Goal: Find specific page/section: Find specific page/section

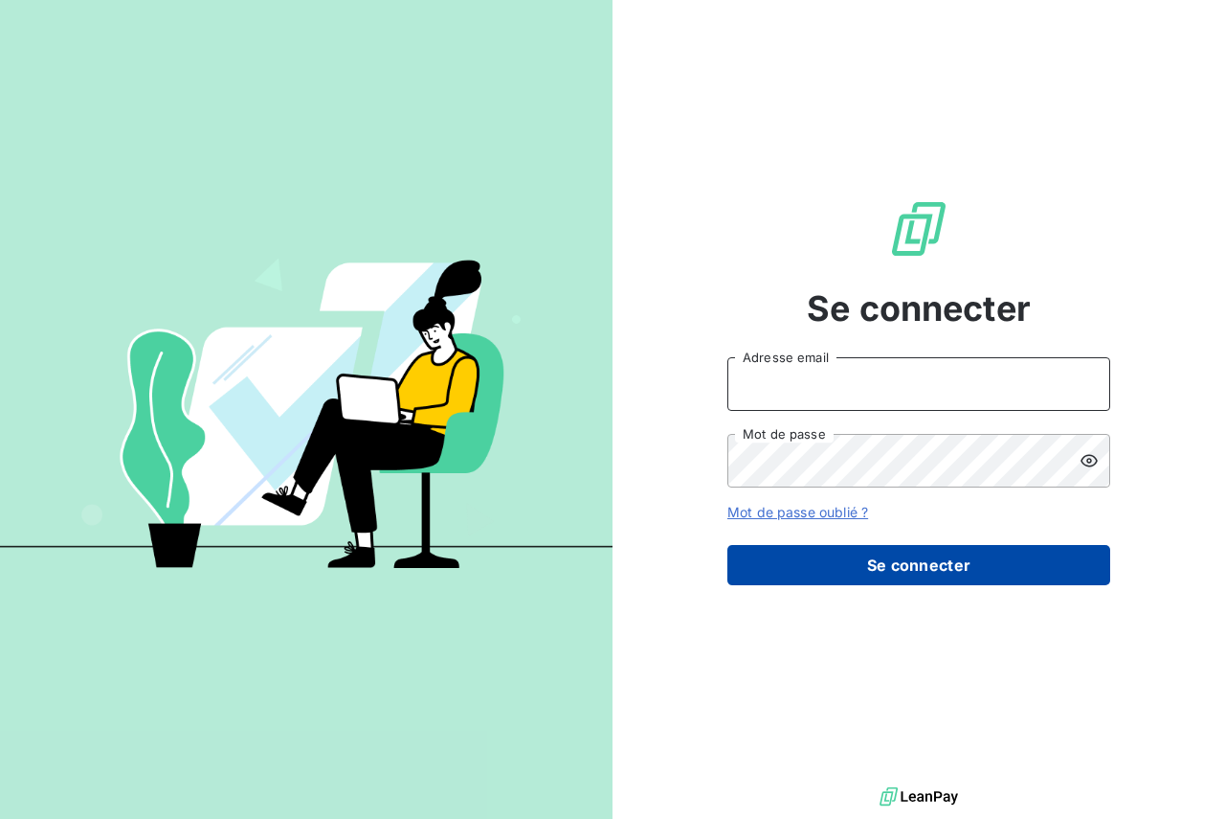
type input "[PERSON_NAME][EMAIL_ADDRESS][PERSON_NAME][PERSON_NAME][DOMAIN_NAME]"
click at [954, 562] on button "Se connecter" at bounding box center [919, 565] width 383 height 40
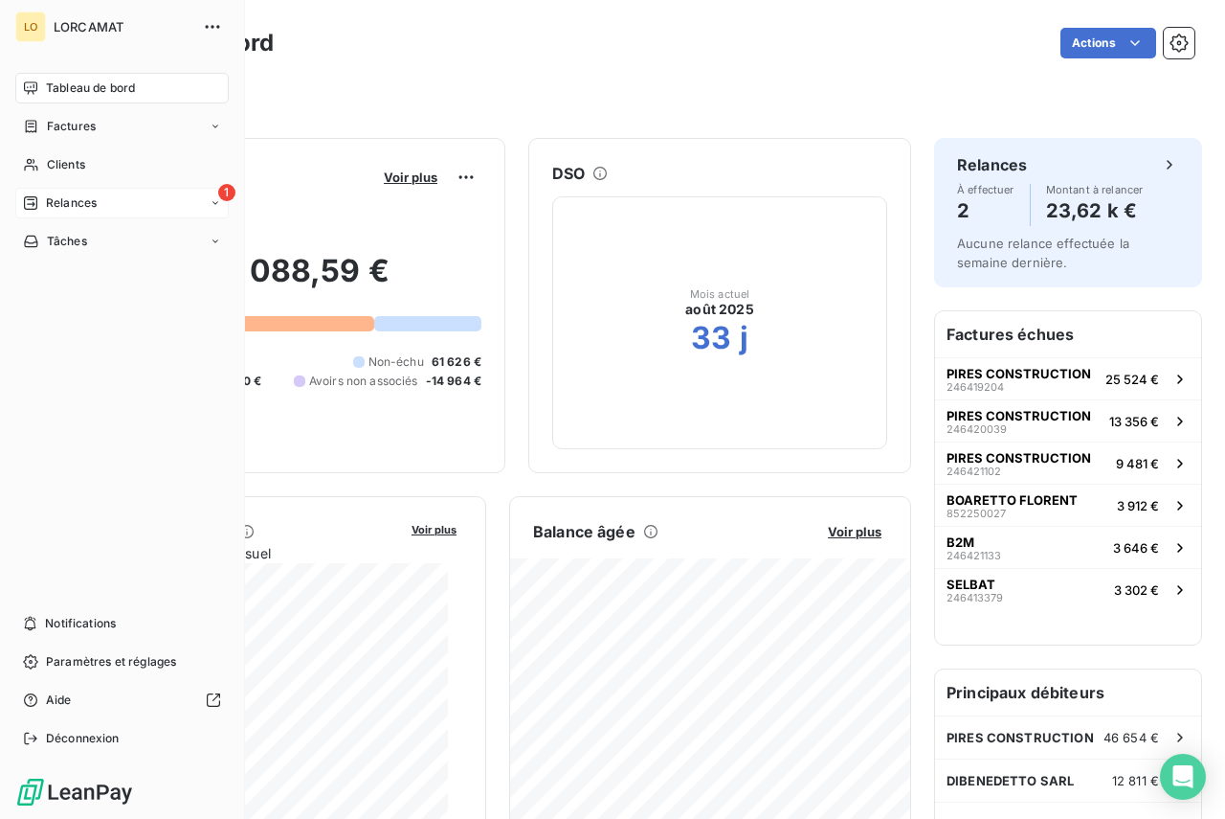
click at [86, 203] on span "Relances" at bounding box center [71, 202] width 51 height 17
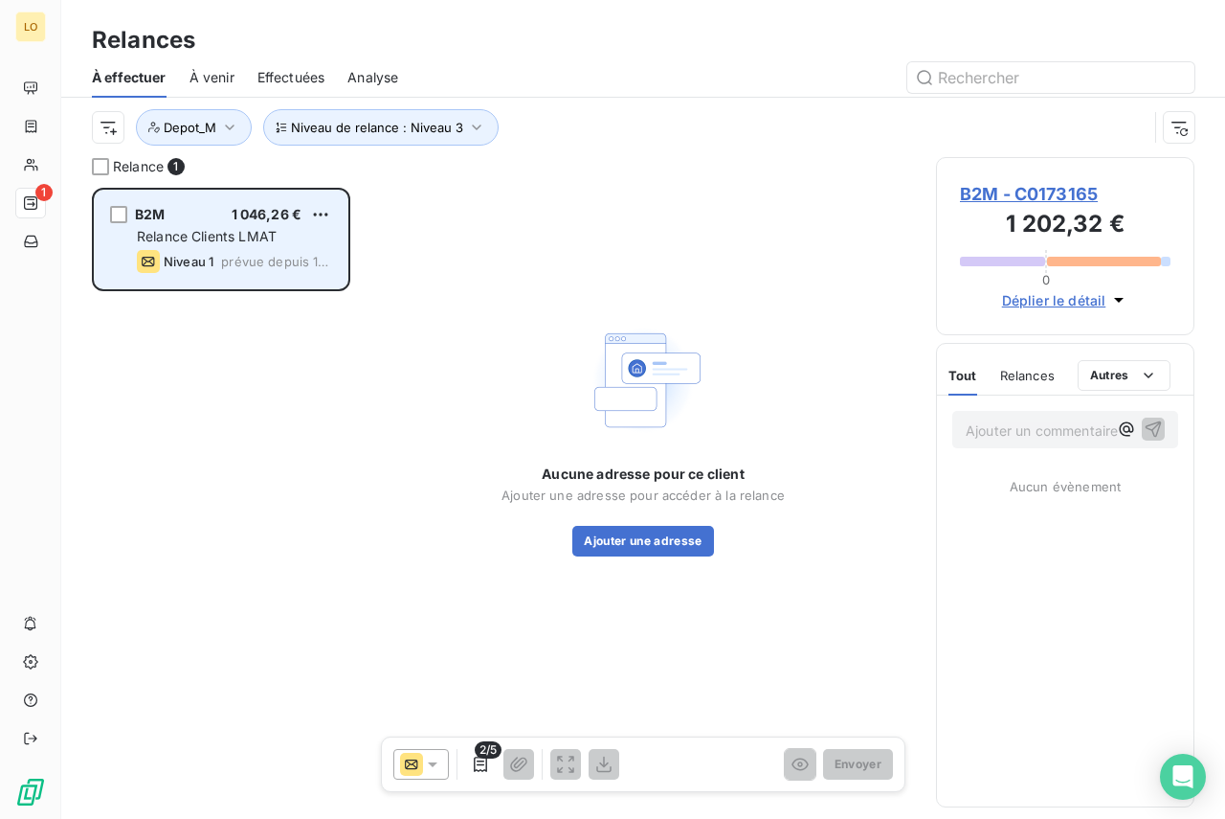
scroll to position [617, 244]
